Goal: Information Seeking & Learning: Learn about a topic

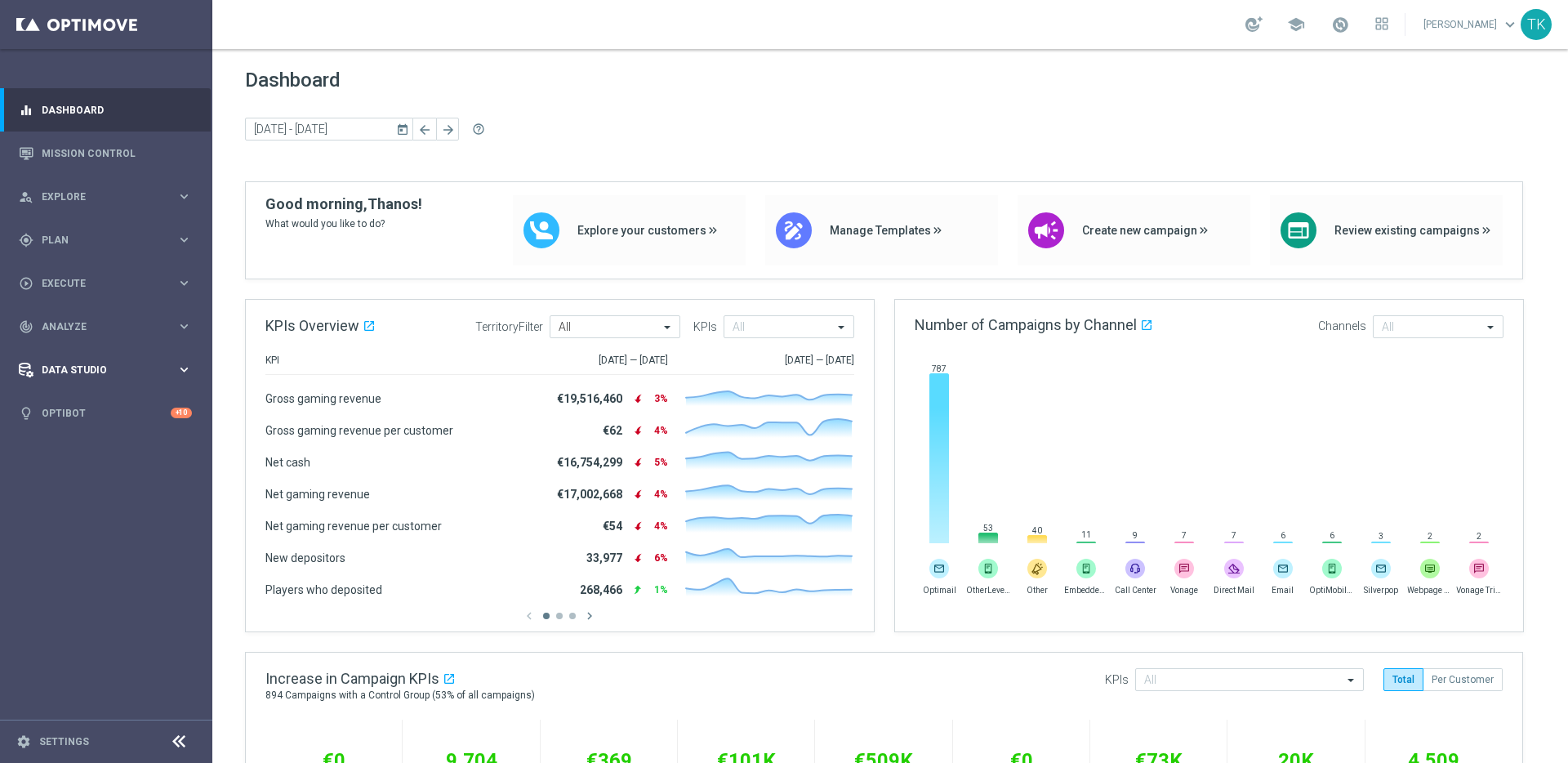
click at [168, 366] on span "Data Studio" at bounding box center [109, 370] width 135 height 10
click at [168, 321] on span "Analyze" at bounding box center [109, 326] width 135 height 10
click at [82, 360] on link "Customer 360" at bounding box center [106, 360] width 128 height 13
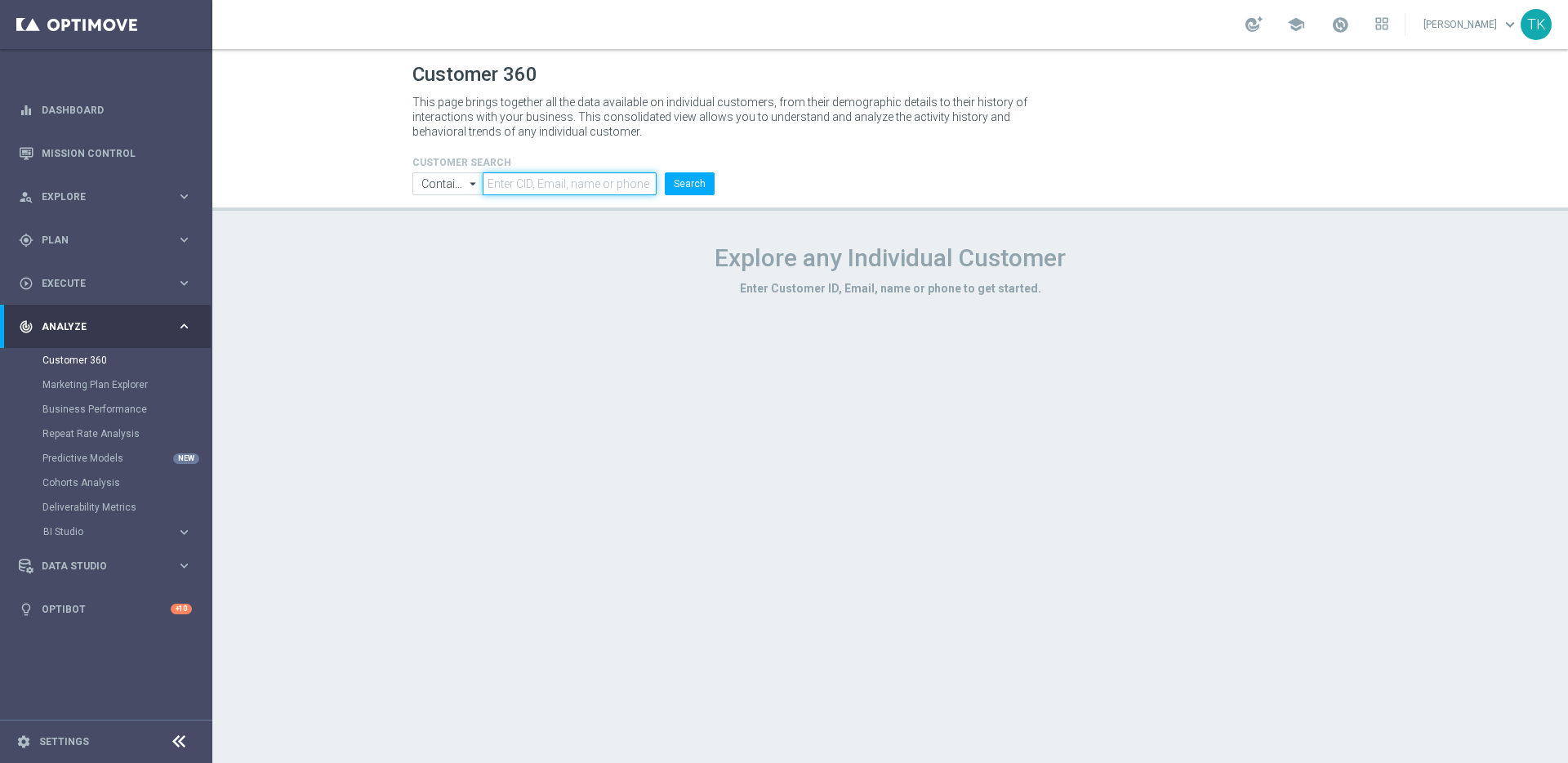
click at [564, 181] on input "text" at bounding box center [569, 184] width 174 height 23
paste input "mtoolan302@gmail.com"
click at [681, 184] on button "Search" at bounding box center [690, 184] width 50 height 23
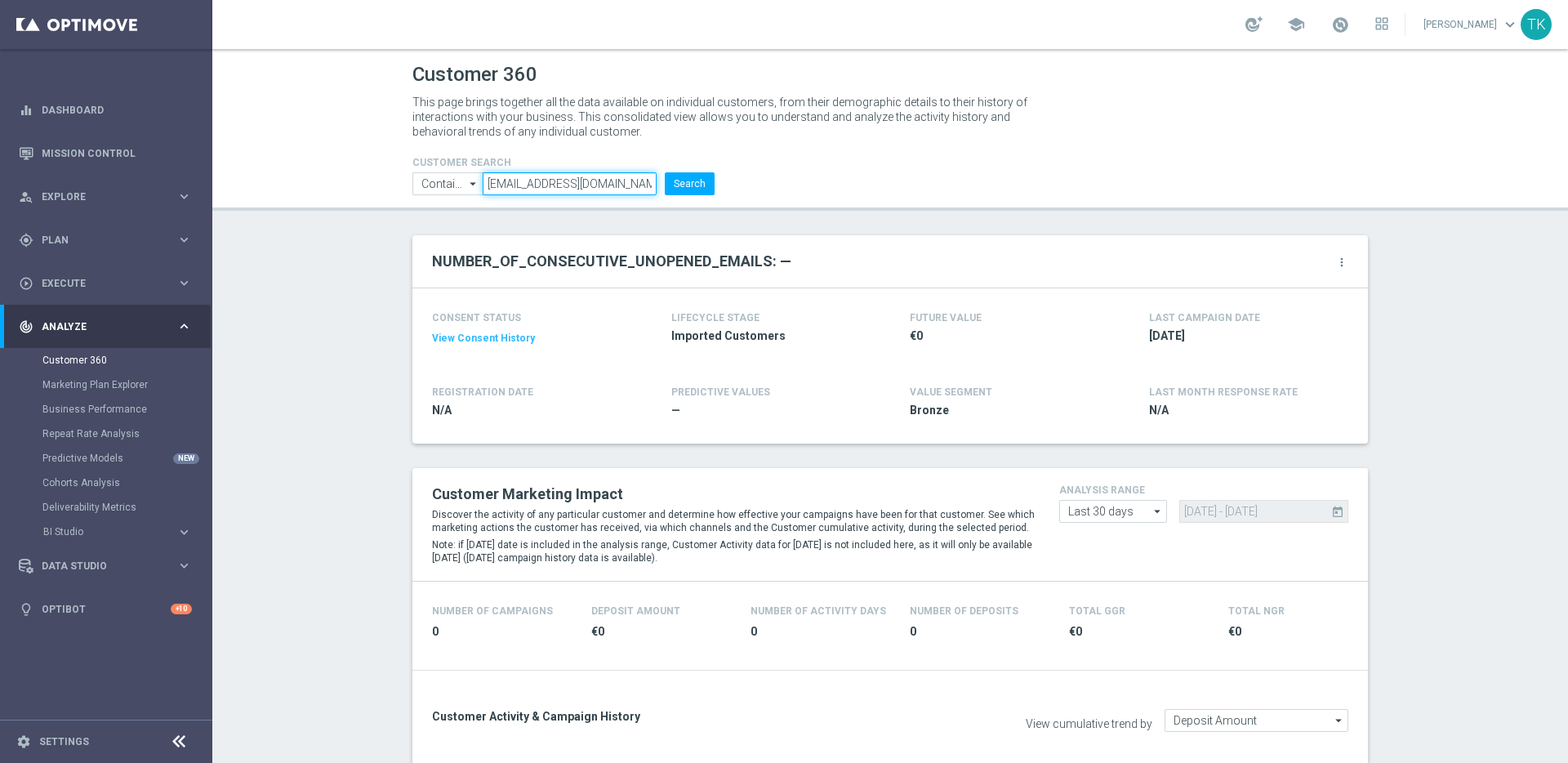
click at [537, 186] on input "mtoolan302@gmail.com" at bounding box center [569, 184] width 174 height 23
paste input "elliemnoble03"
type input "elliemnoble03@gmail.com"
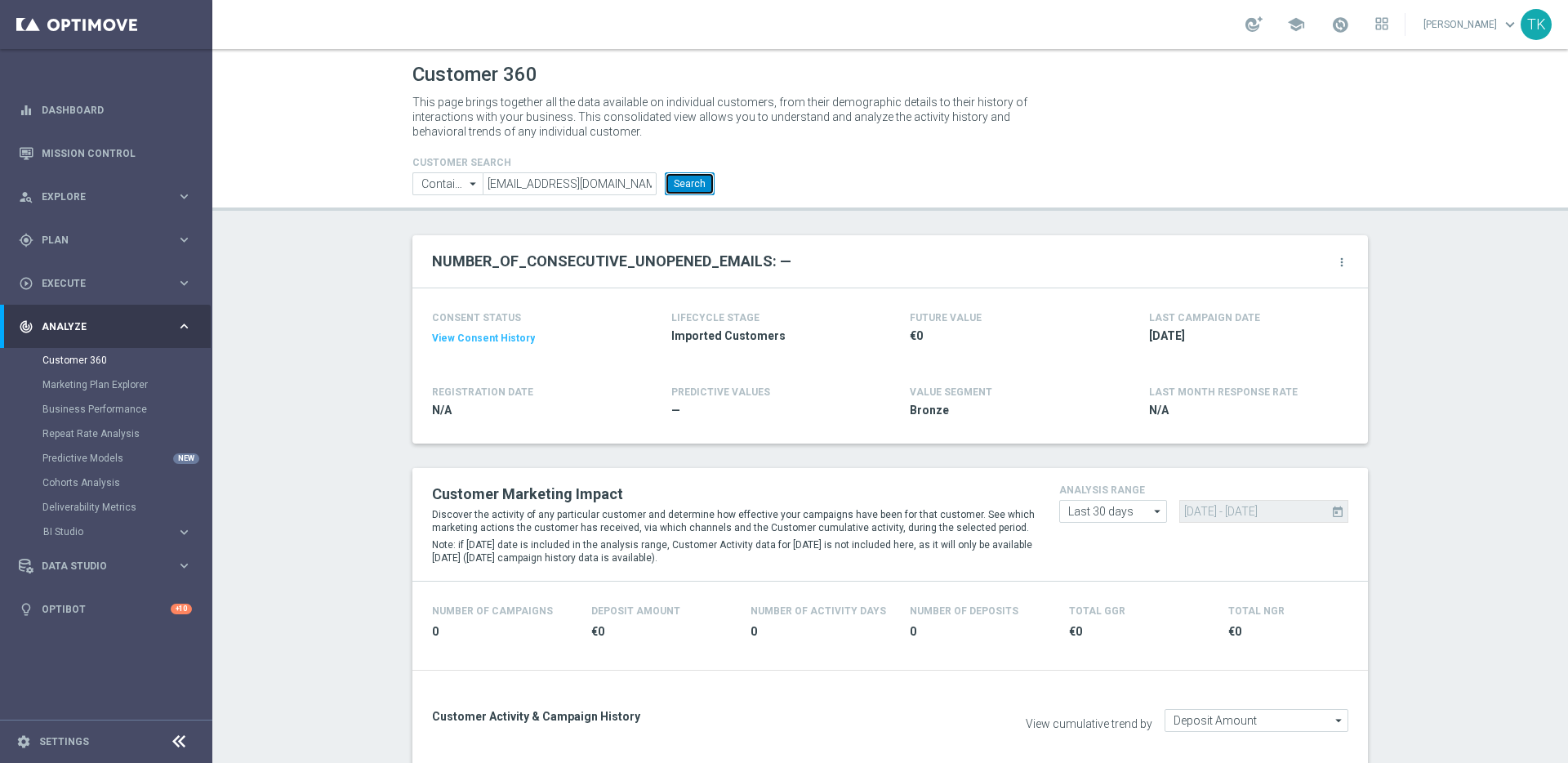
click at [686, 182] on button "Search" at bounding box center [690, 184] width 50 height 23
click at [838, 352] on opti-metric "LIFECYCLE STAGE Imported Customers" at bounding box center [767, 330] width 191 height 47
